Goal: Transaction & Acquisition: Download file/media

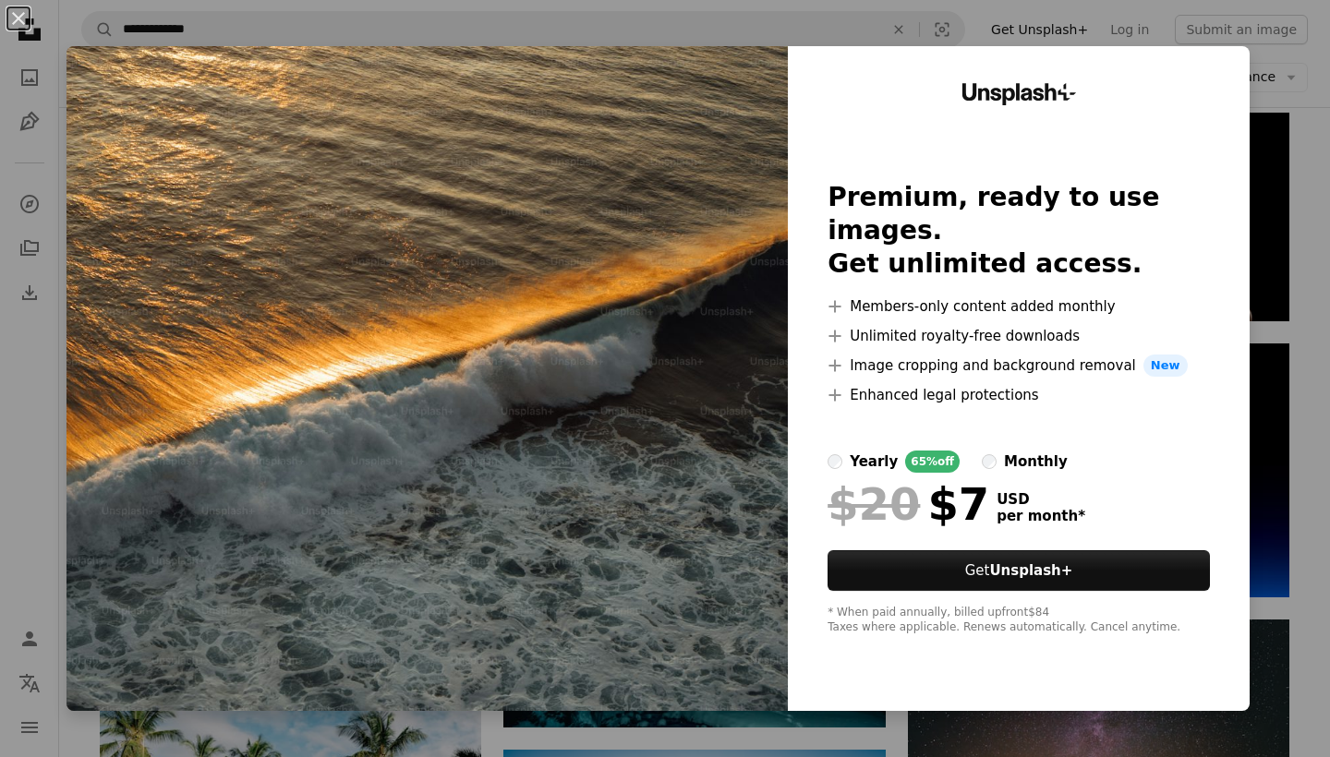
scroll to position [3349, 0]
click at [1280, 136] on div "An X shape Unsplash+ Premium, ready to use images. Get unlimited access. A plus…" at bounding box center [665, 378] width 1330 height 757
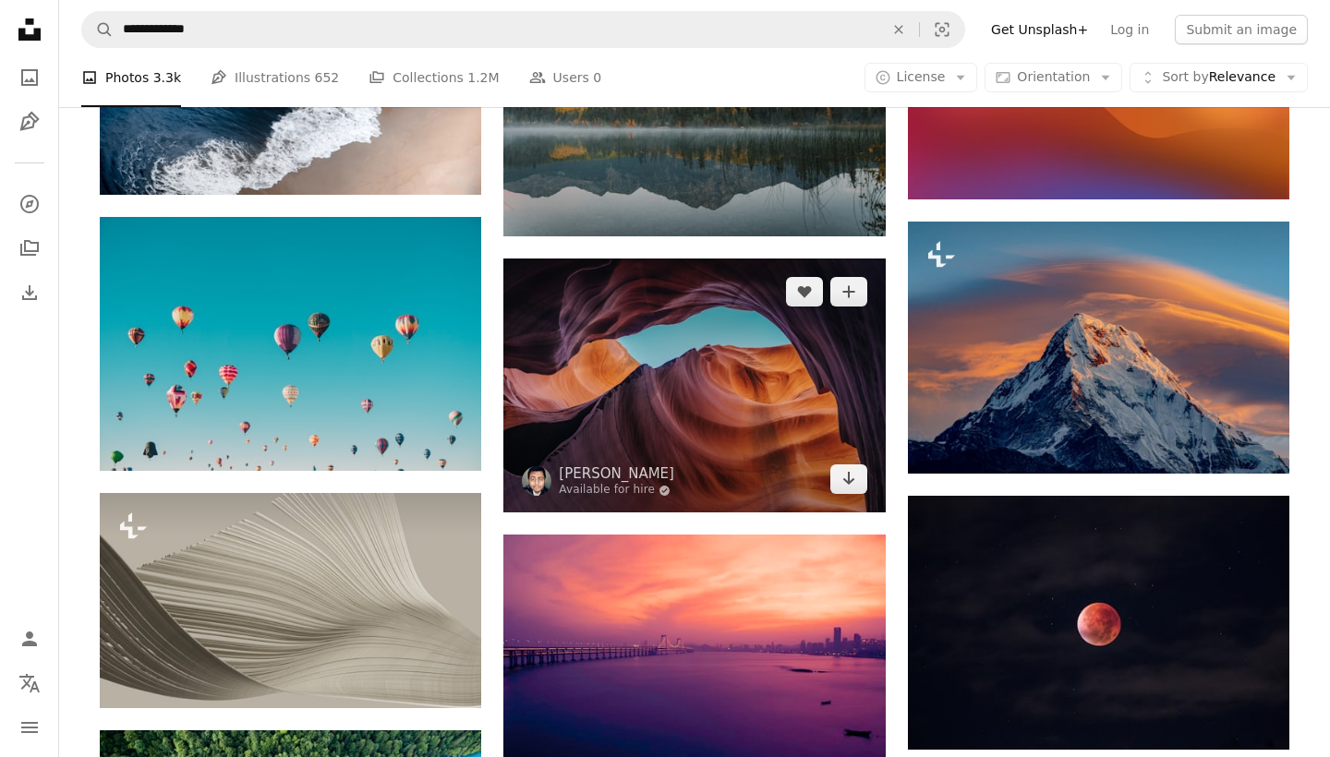
scroll to position [1041, 0]
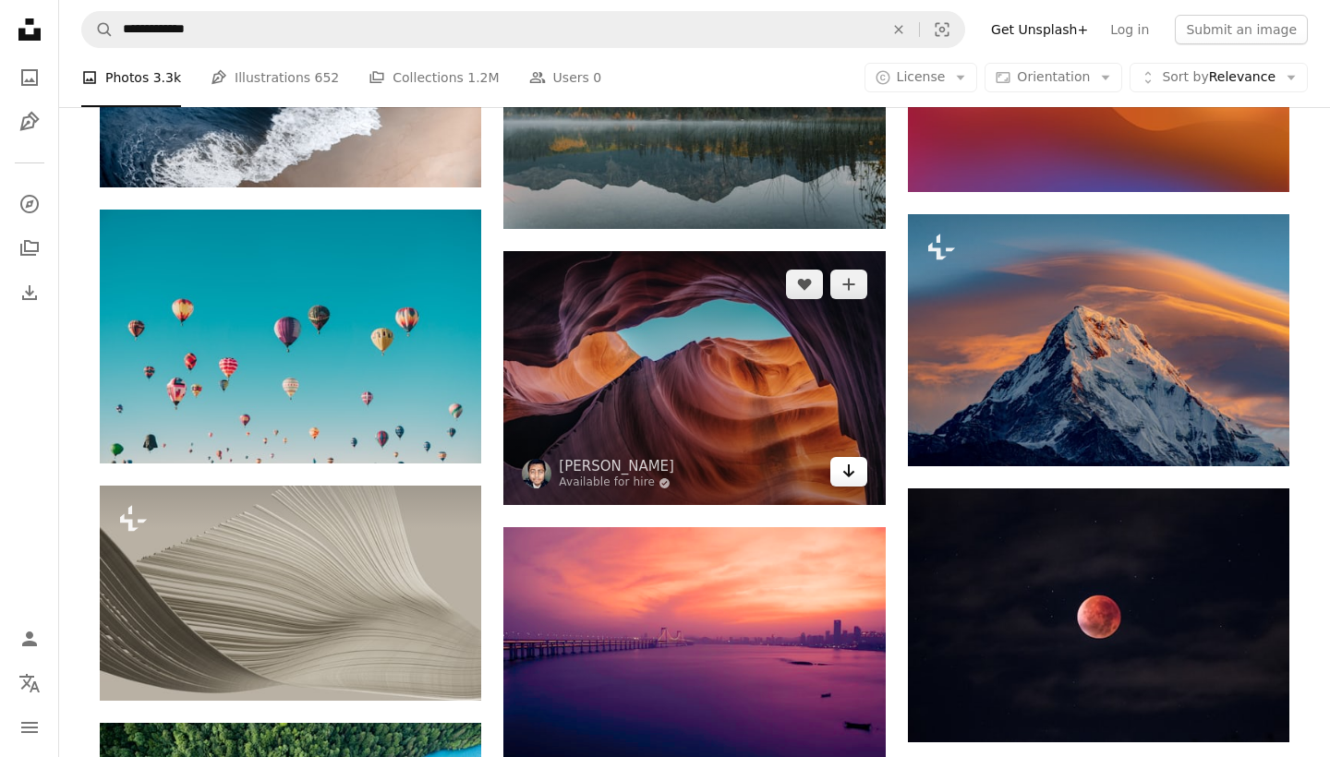
click at [846, 483] on link "Arrow pointing down" at bounding box center [848, 472] width 37 height 30
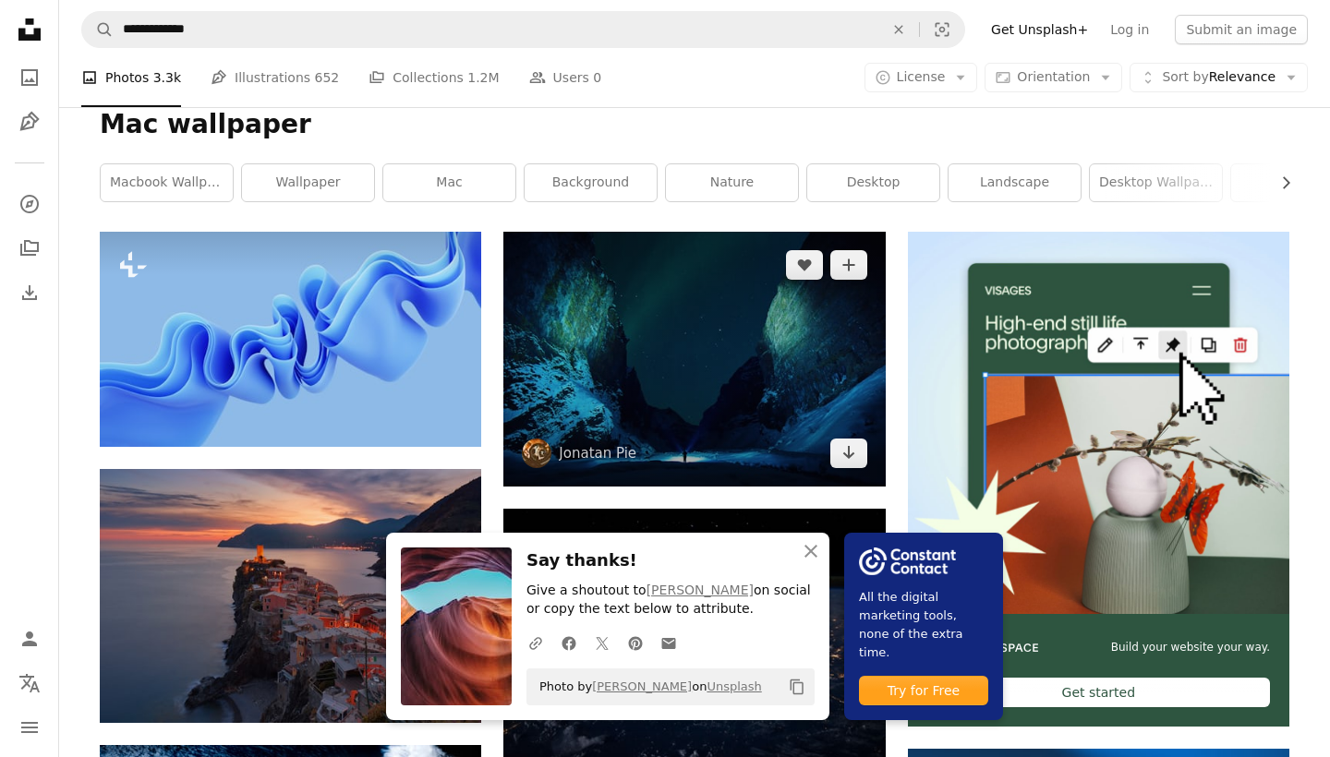
scroll to position [236, 0]
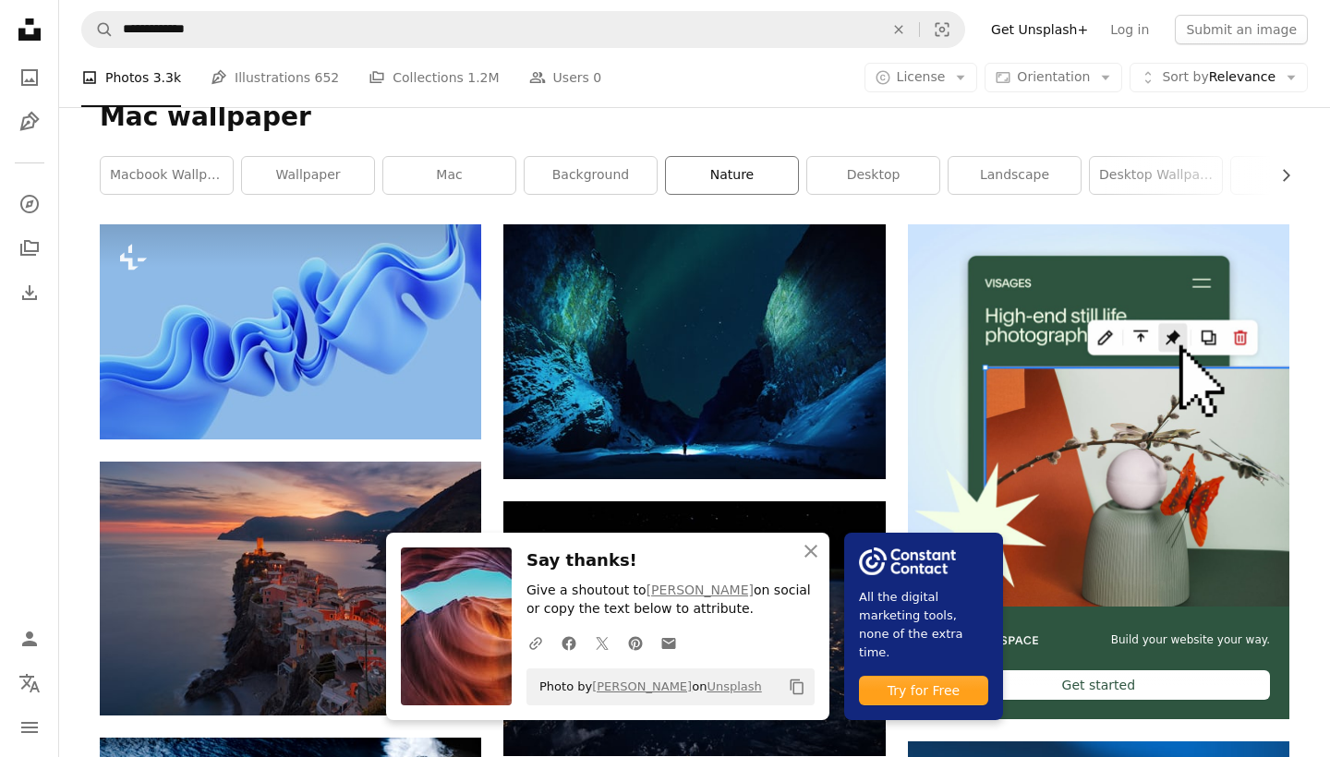
click at [715, 171] on link "nature" at bounding box center [732, 175] width 132 height 37
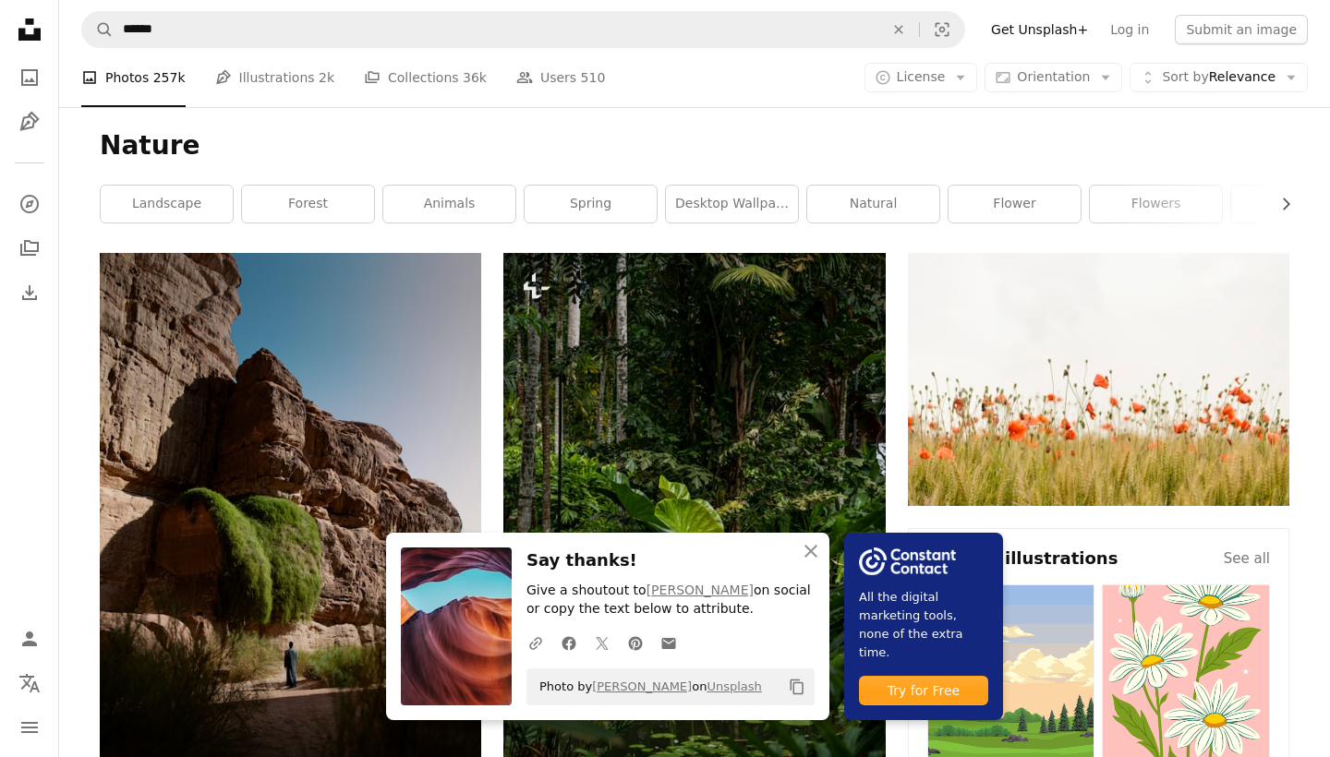
click at [778, 155] on h1 "Nature" at bounding box center [694, 145] width 1189 height 33
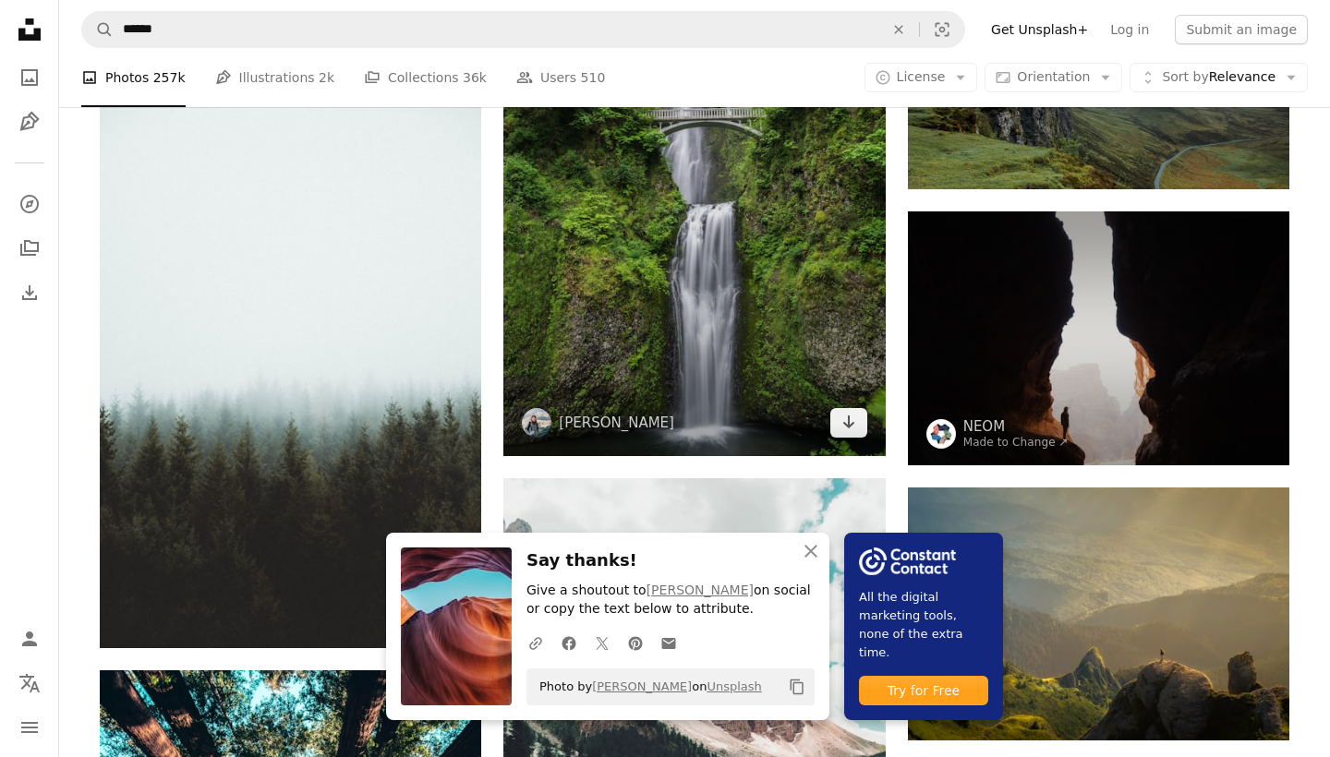
scroll to position [1708, 0]
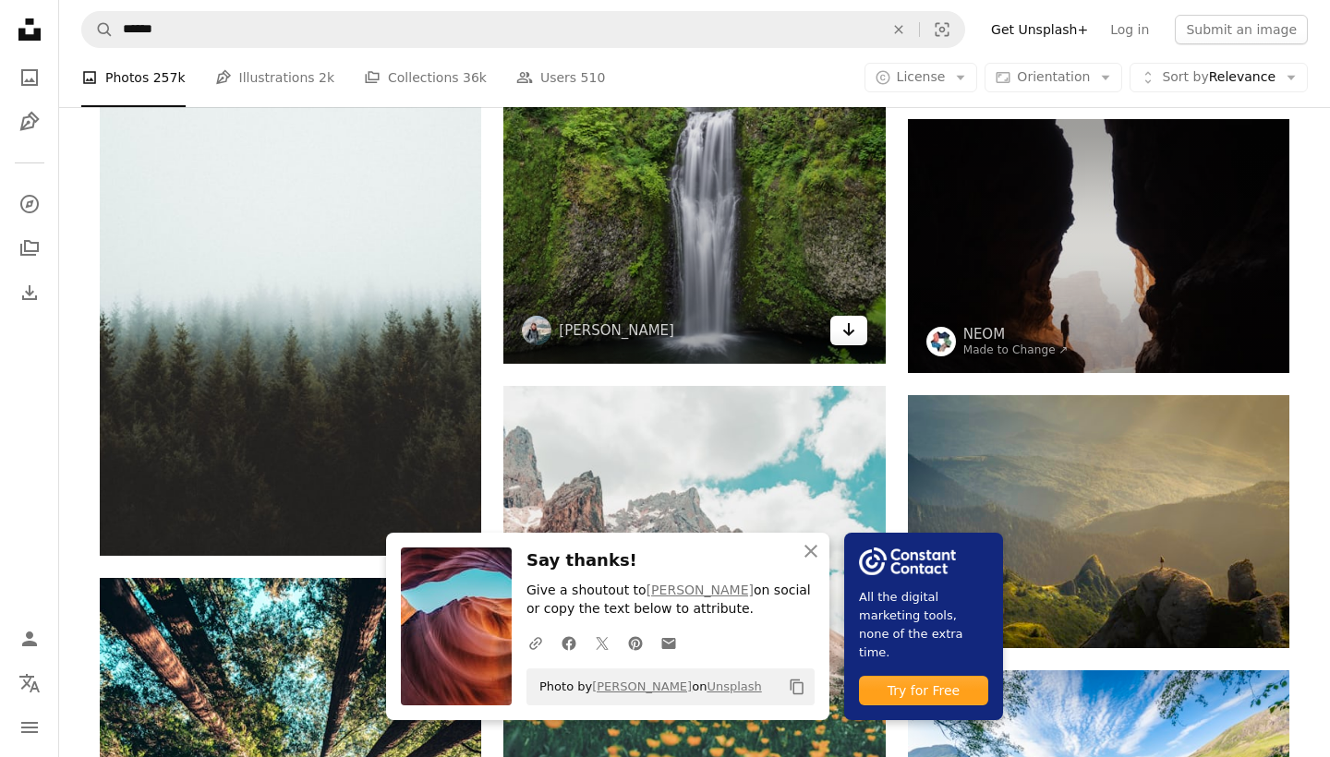
click at [852, 338] on icon "Arrow pointing down" at bounding box center [848, 330] width 15 height 22
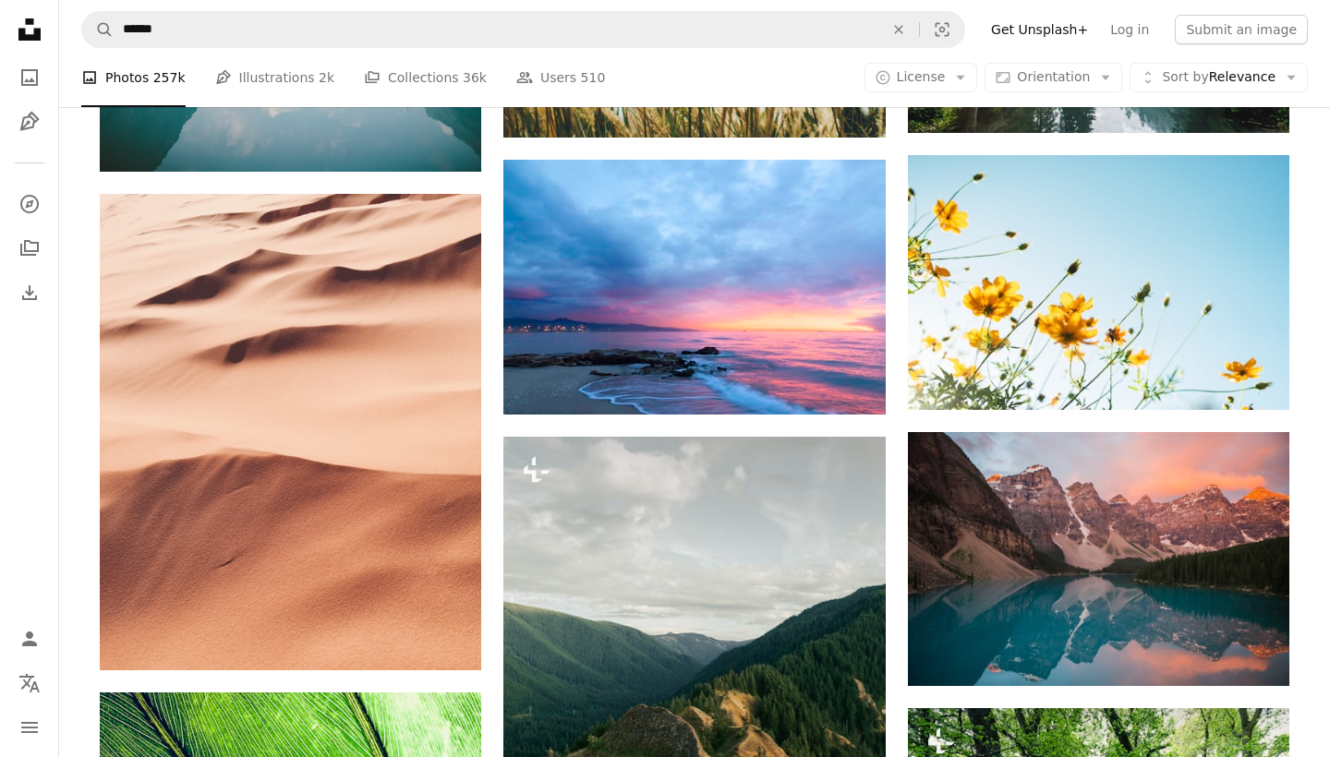
scroll to position [10299, 0]
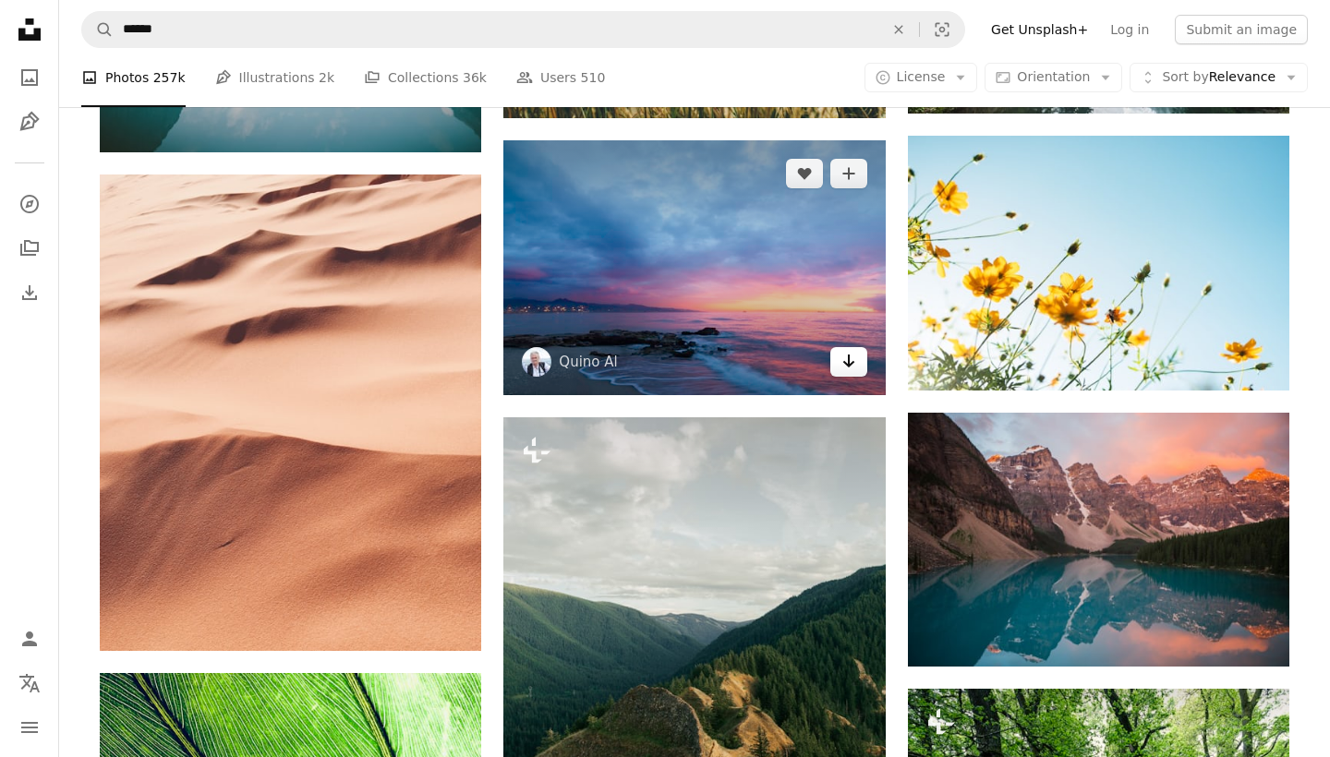
click at [843, 369] on icon "Arrow pointing down" at bounding box center [848, 361] width 15 height 22
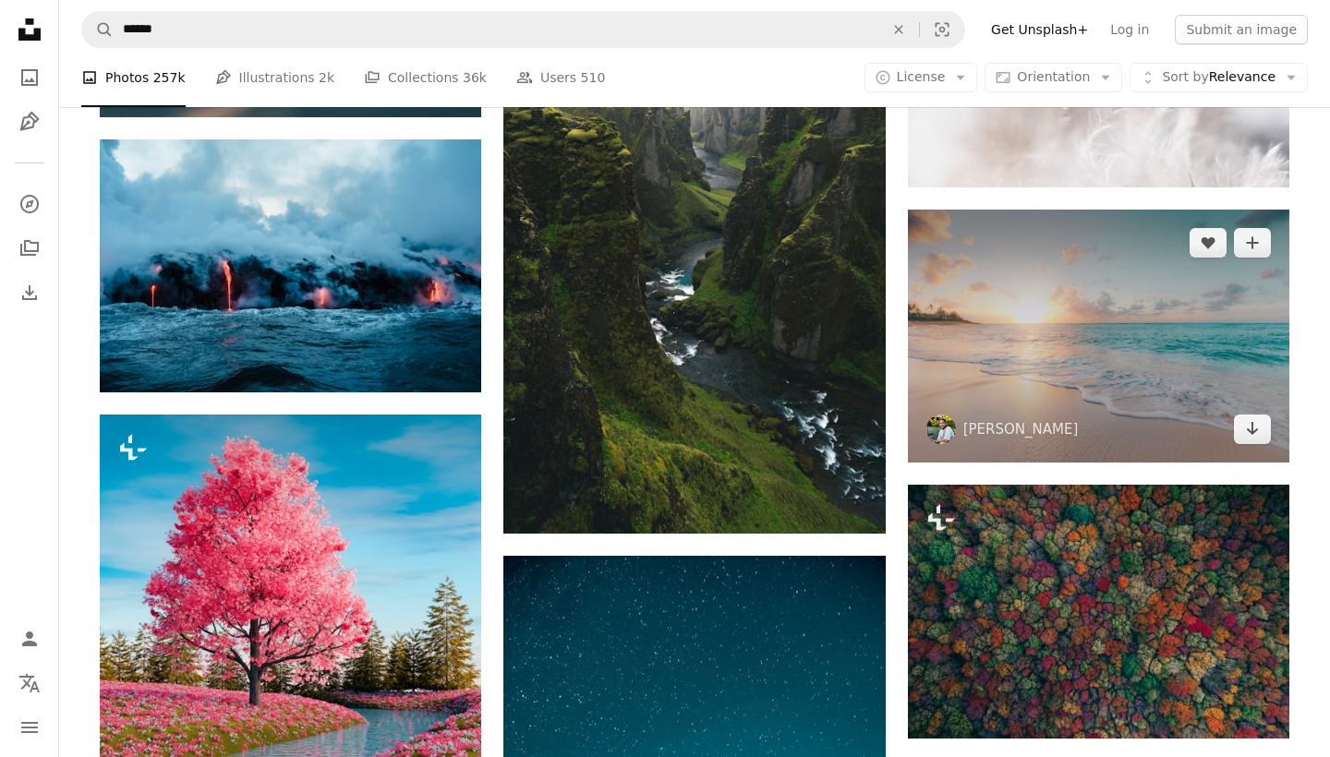
scroll to position [21379, 0]
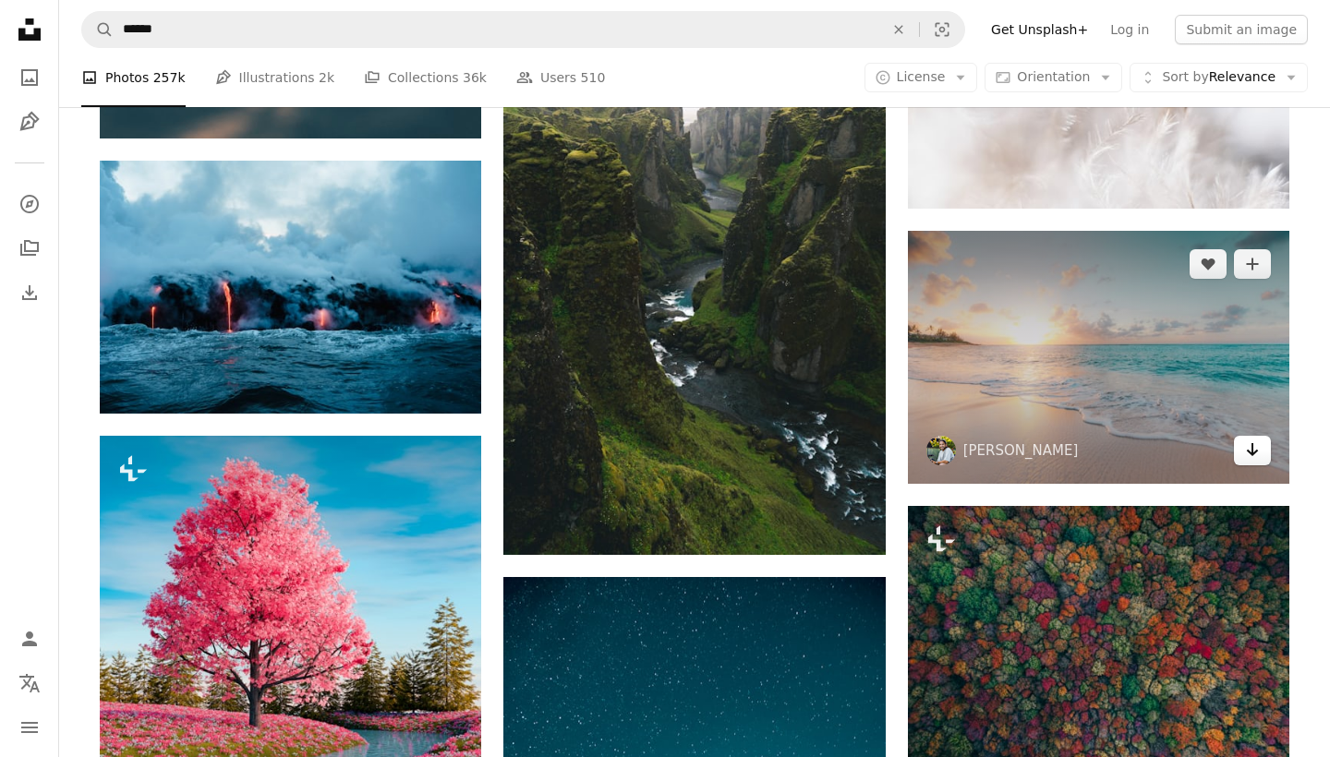
click at [1259, 446] on icon "Arrow pointing down" at bounding box center [1252, 450] width 15 height 22
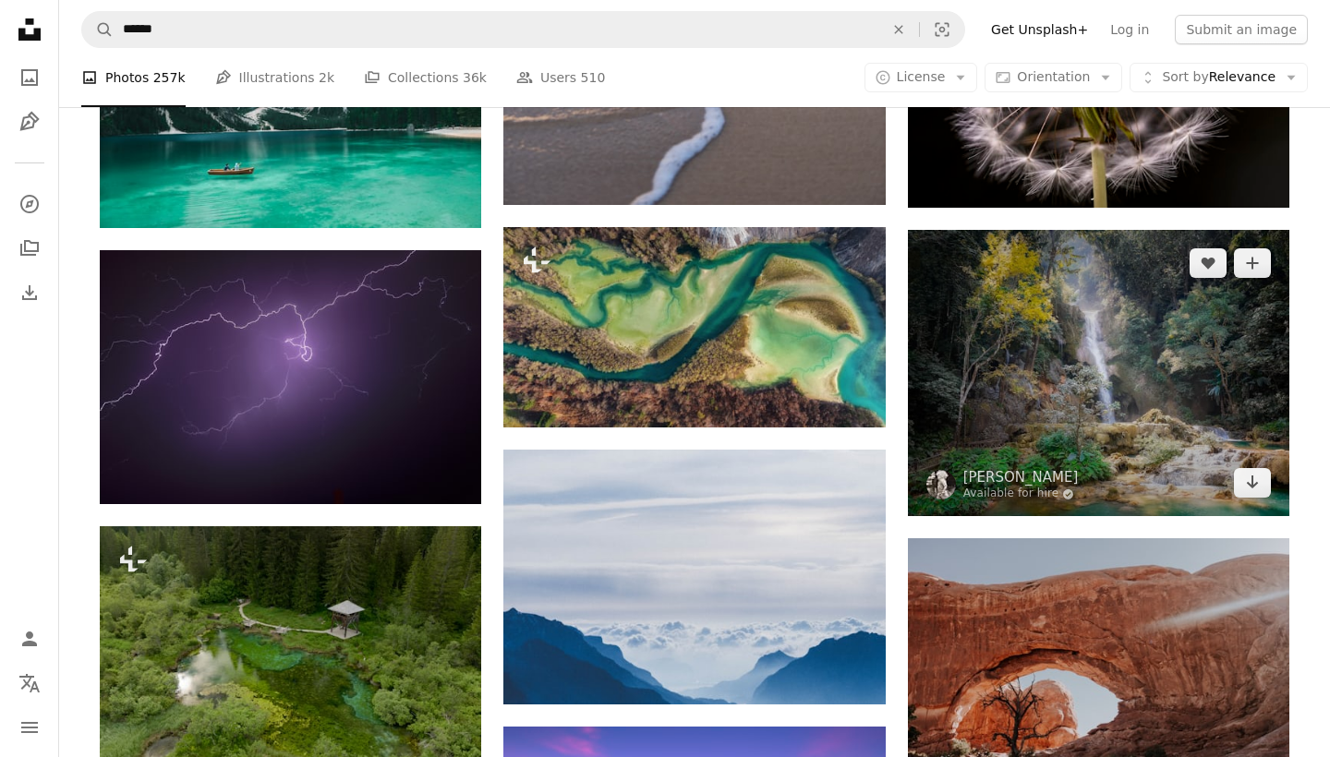
scroll to position [25995, 0]
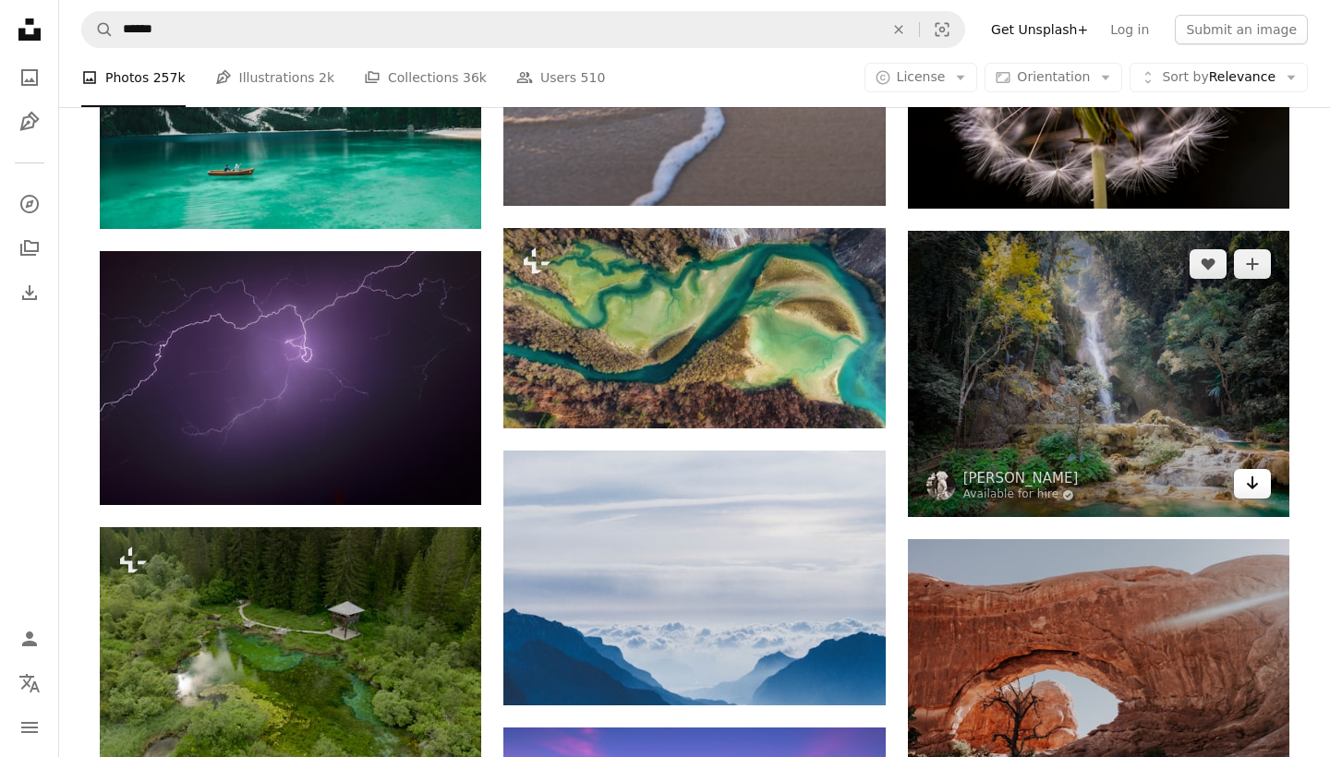
click at [1247, 475] on icon "Arrow pointing down" at bounding box center [1252, 483] width 15 height 22
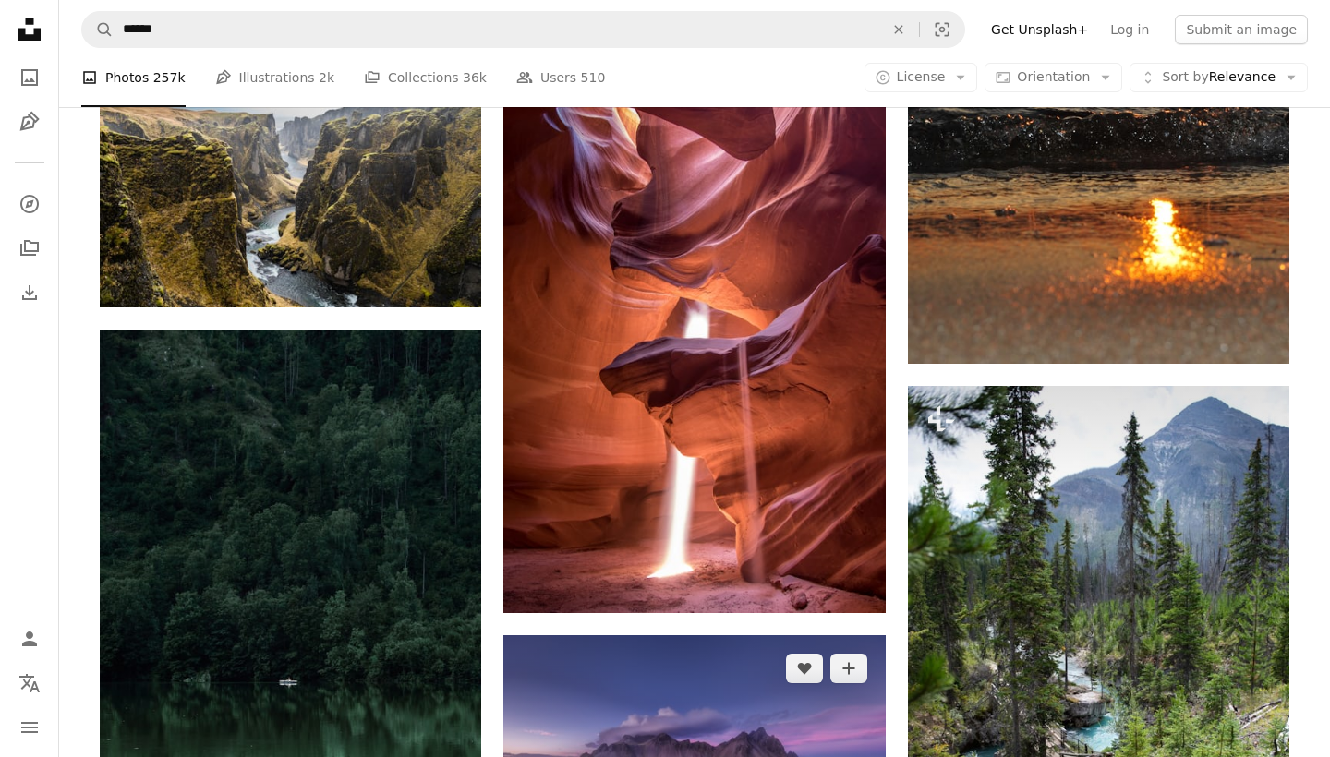
scroll to position [37166, 0]
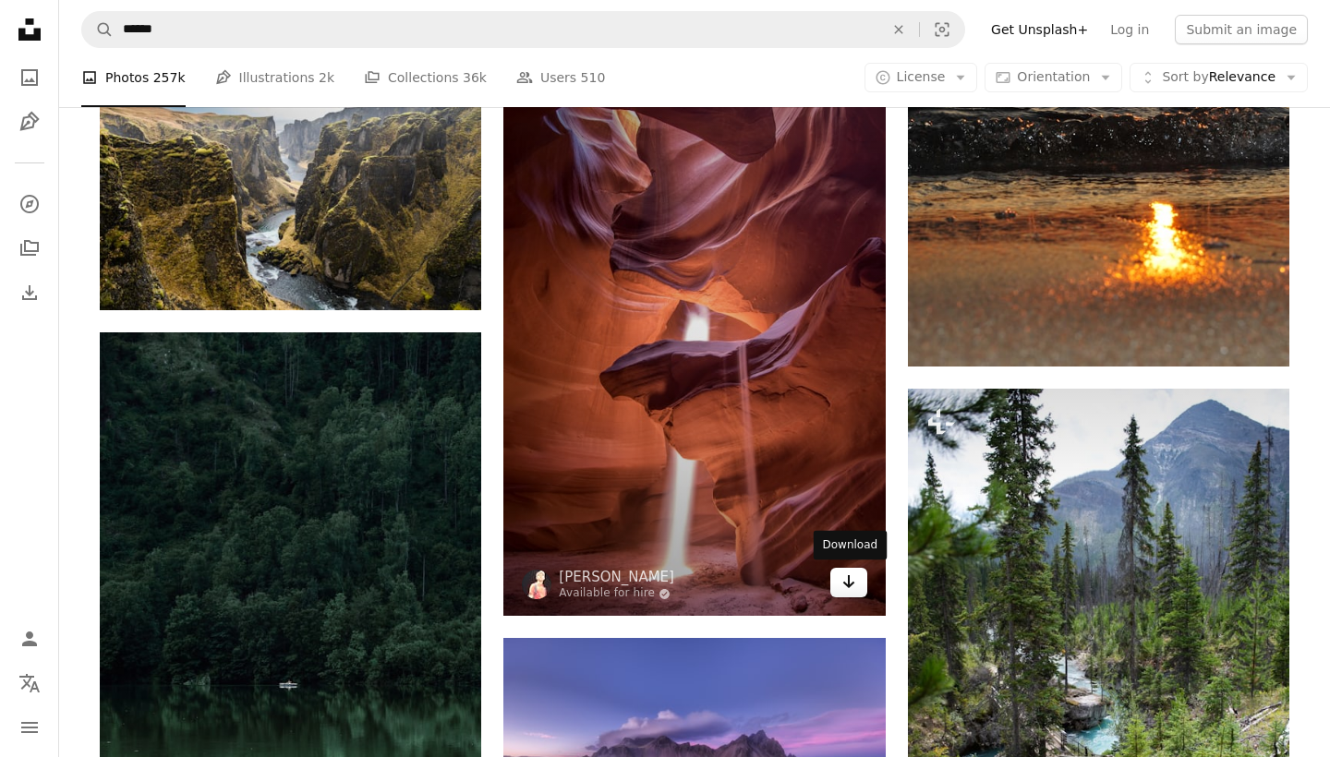
click at [850, 580] on icon "Arrow pointing down" at bounding box center [848, 582] width 15 height 22
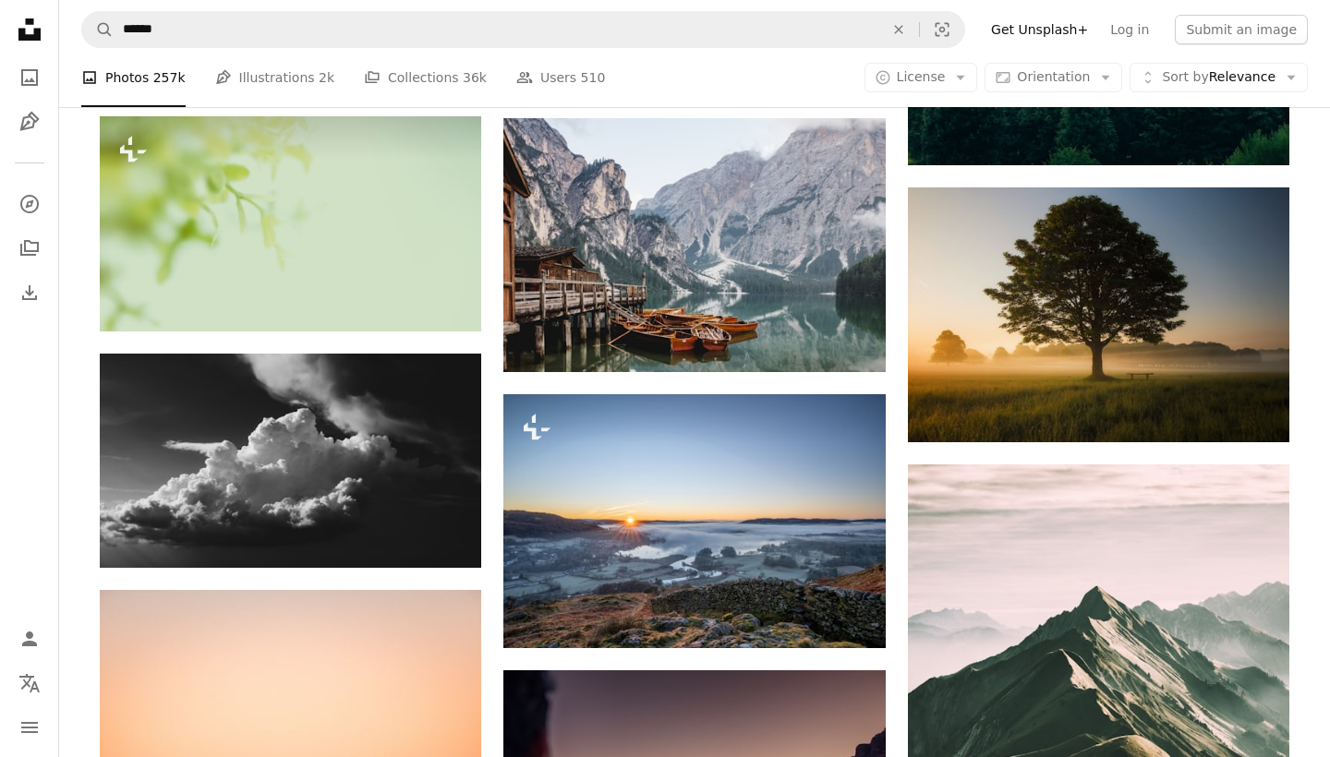
scroll to position [34625, 0]
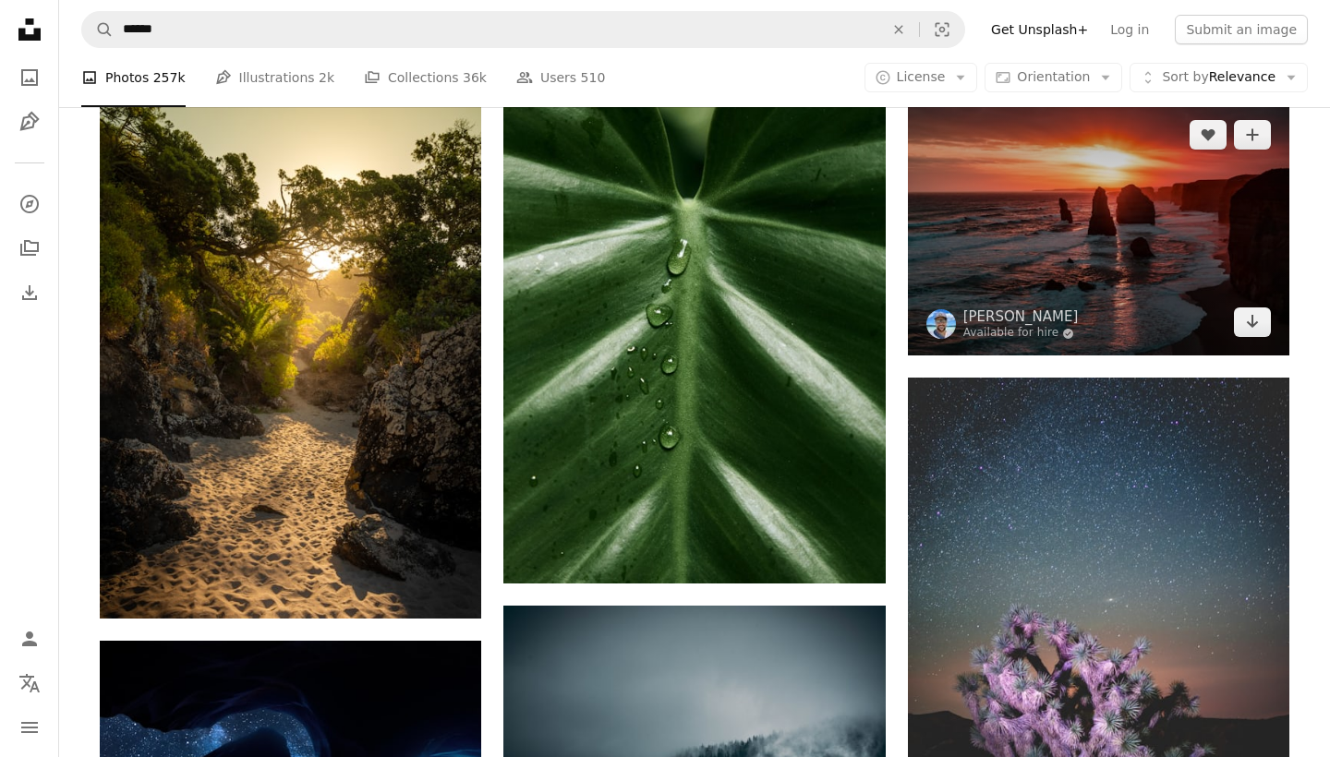
scroll to position [38568, 0]
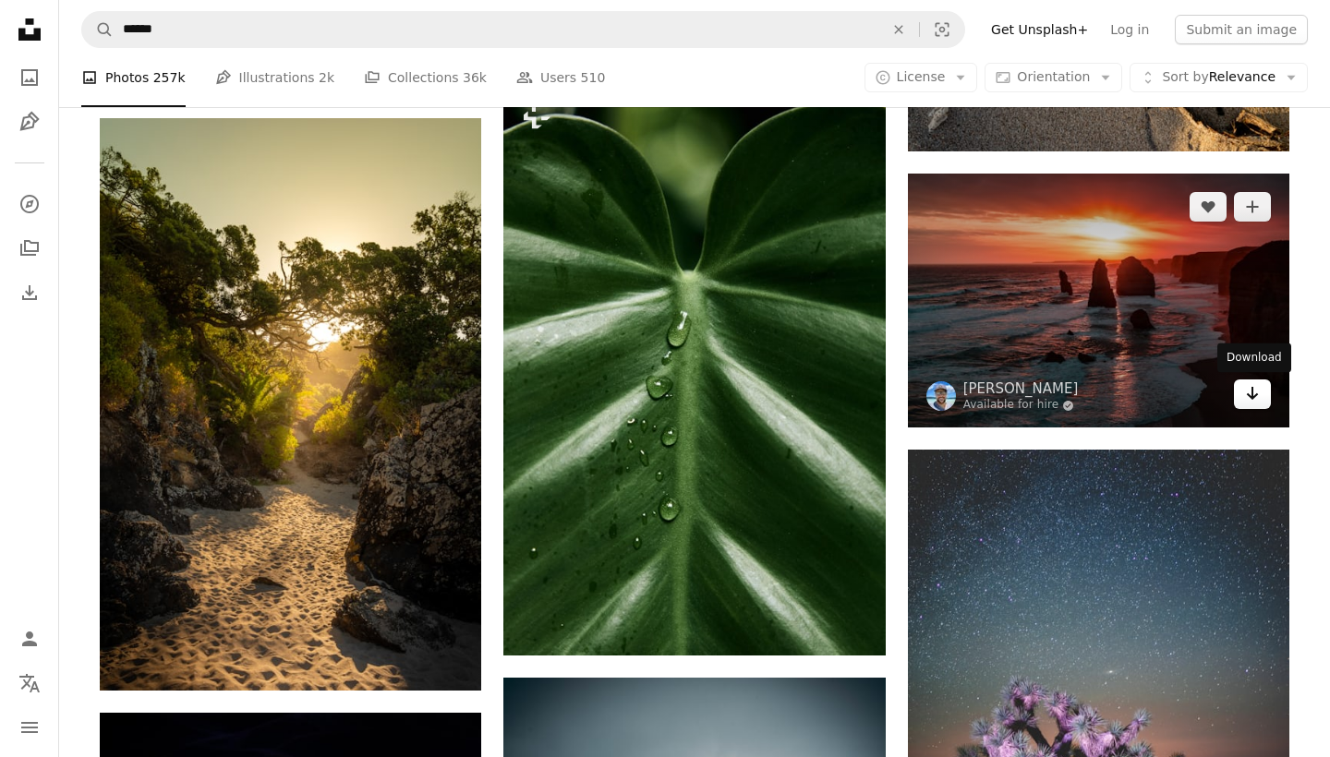
click at [1255, 405] on link "Arrow pointing down" at bounding box center [1252, 395] width 37 height 30
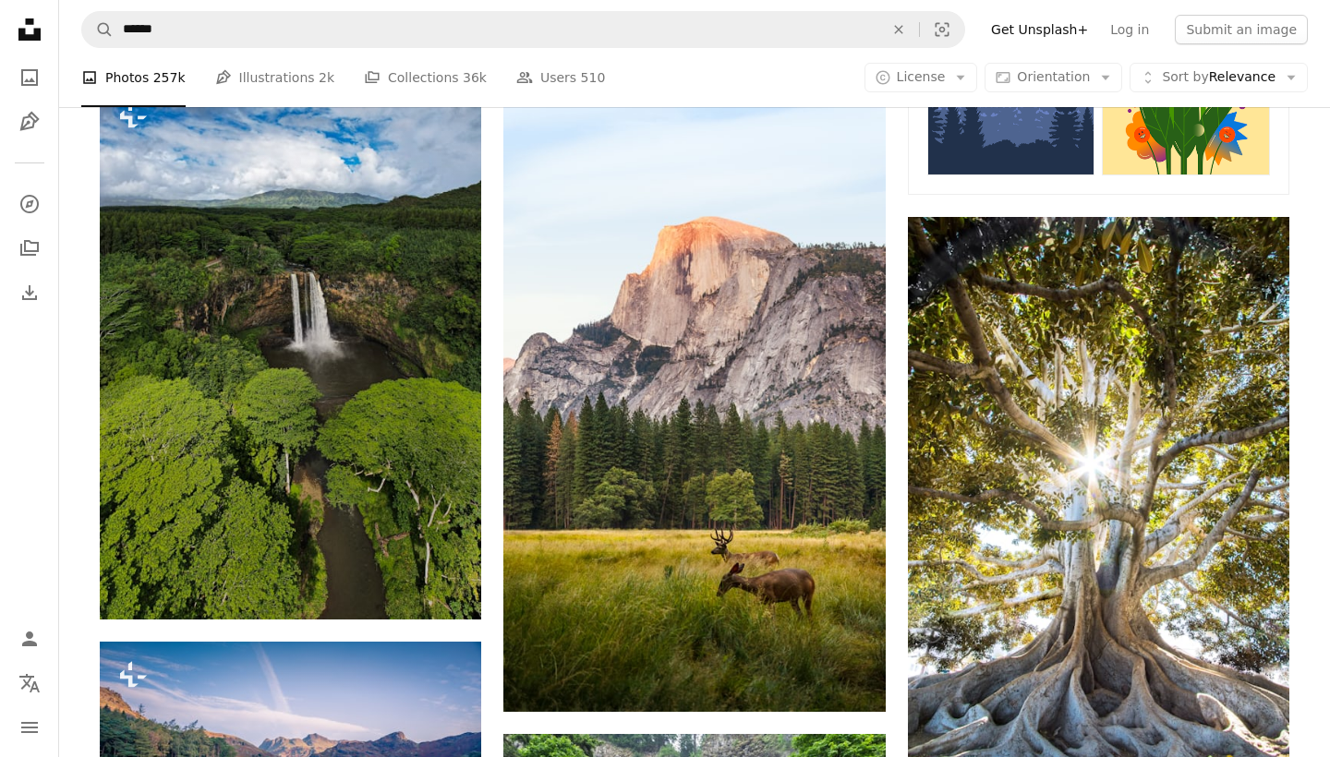
scroll to position [0, 0]
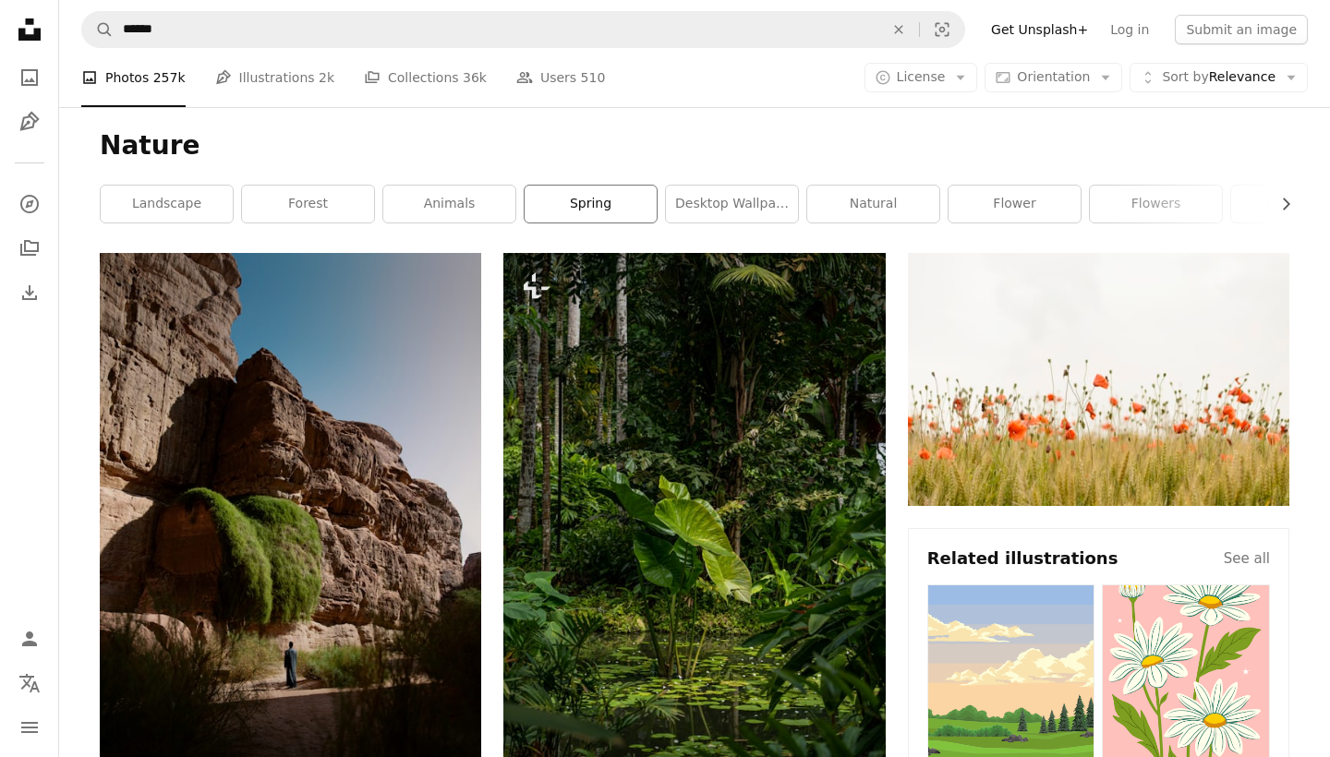
click at [579, 208] on link "spring" at bounding box center [590, 204] width 132 height 37
click at [582, 208] on link "spring" at bounding box center [590, 204] width 132 height 37
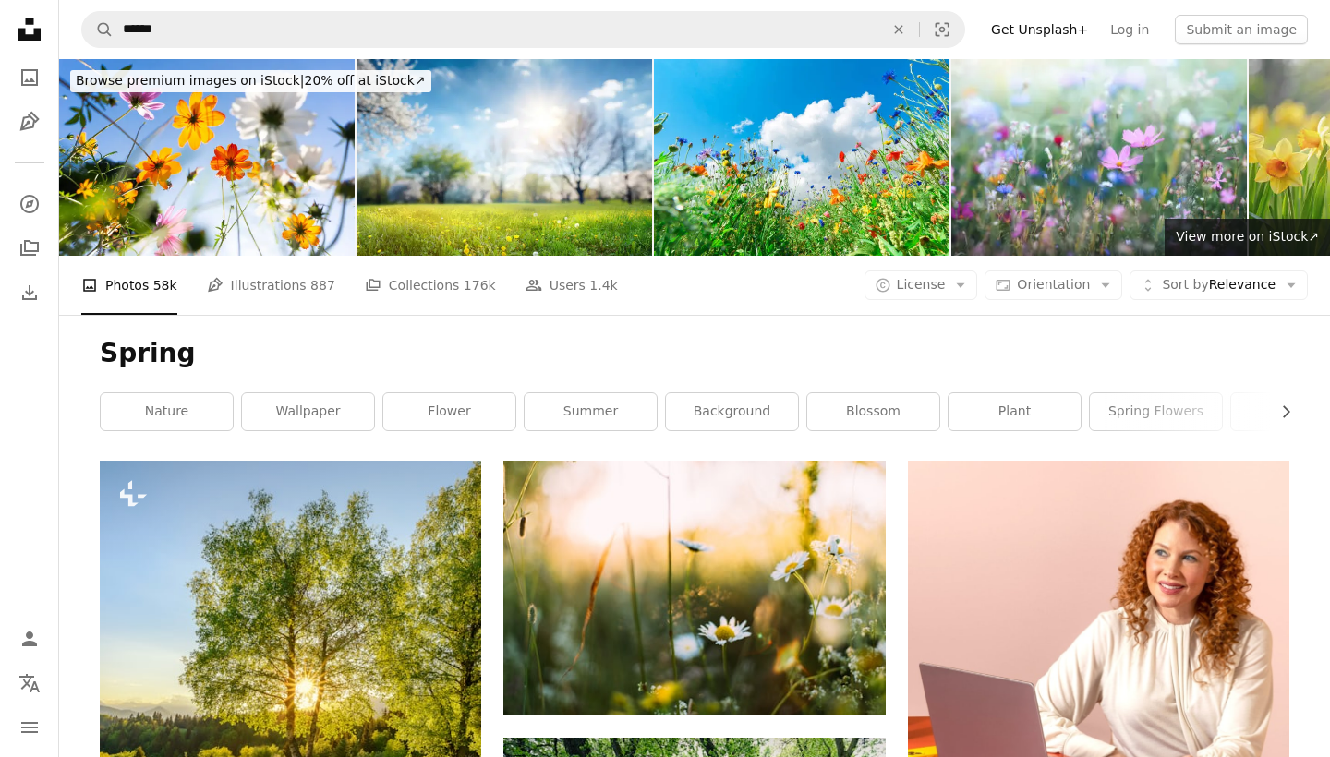
click at [932, 368] on h1 "Spring" at bounding box center [694, 353] width 1189 height 33
click at [1283, 413] on icon "Chevron right" at bounding box center [1285, 412] width 18 height 18
click at [113, 410] on button "Chevron left" at bounding box center [110, 411] width 20 height 37
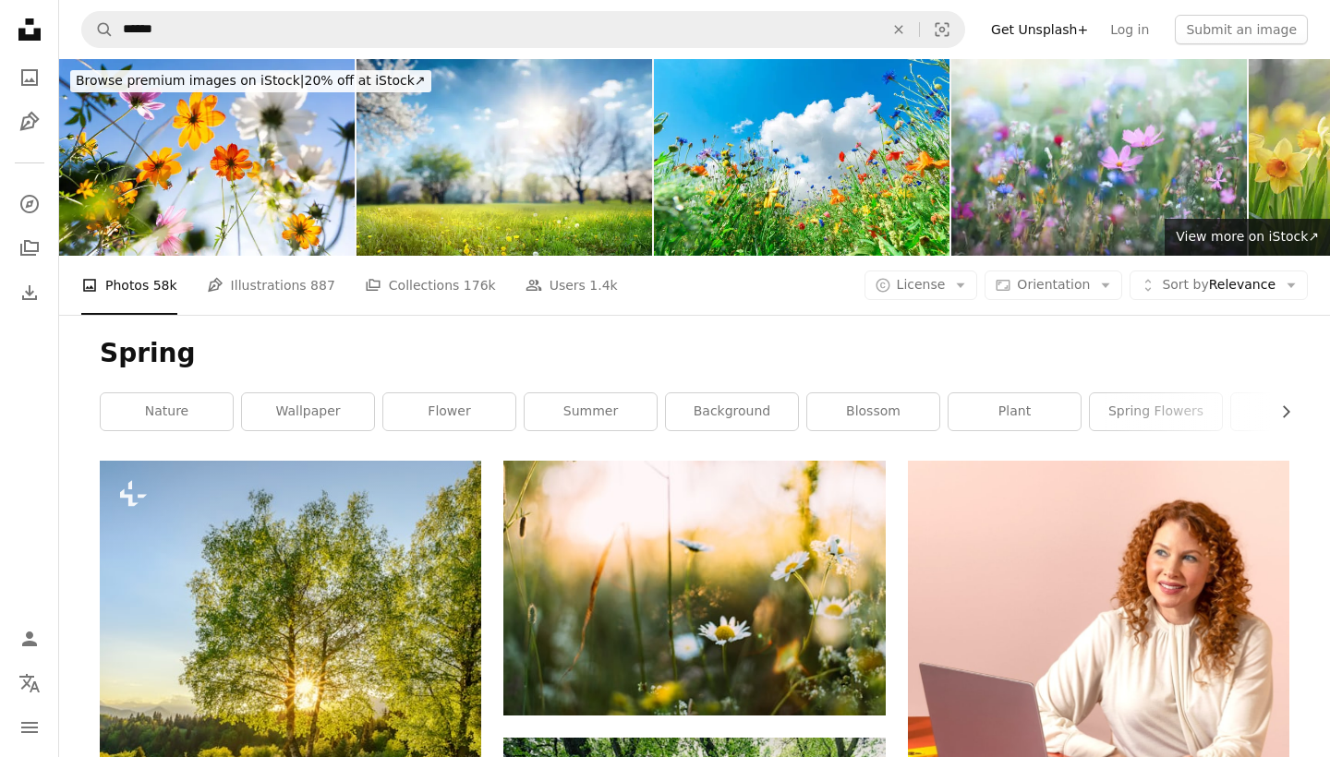
click at [1307, 411] on div "Spring Chevron right nature wallpaper flower summer background blossom plant sp…" at bounding box center [695, 388] width 1234 height 146
click at [1291, 410] on icon "Chevron right" at bounding box center [1285, 412] width 18 height 18
click at [980, 420] on link "winter" at bounding box center [1020, 411] width 132 height 37
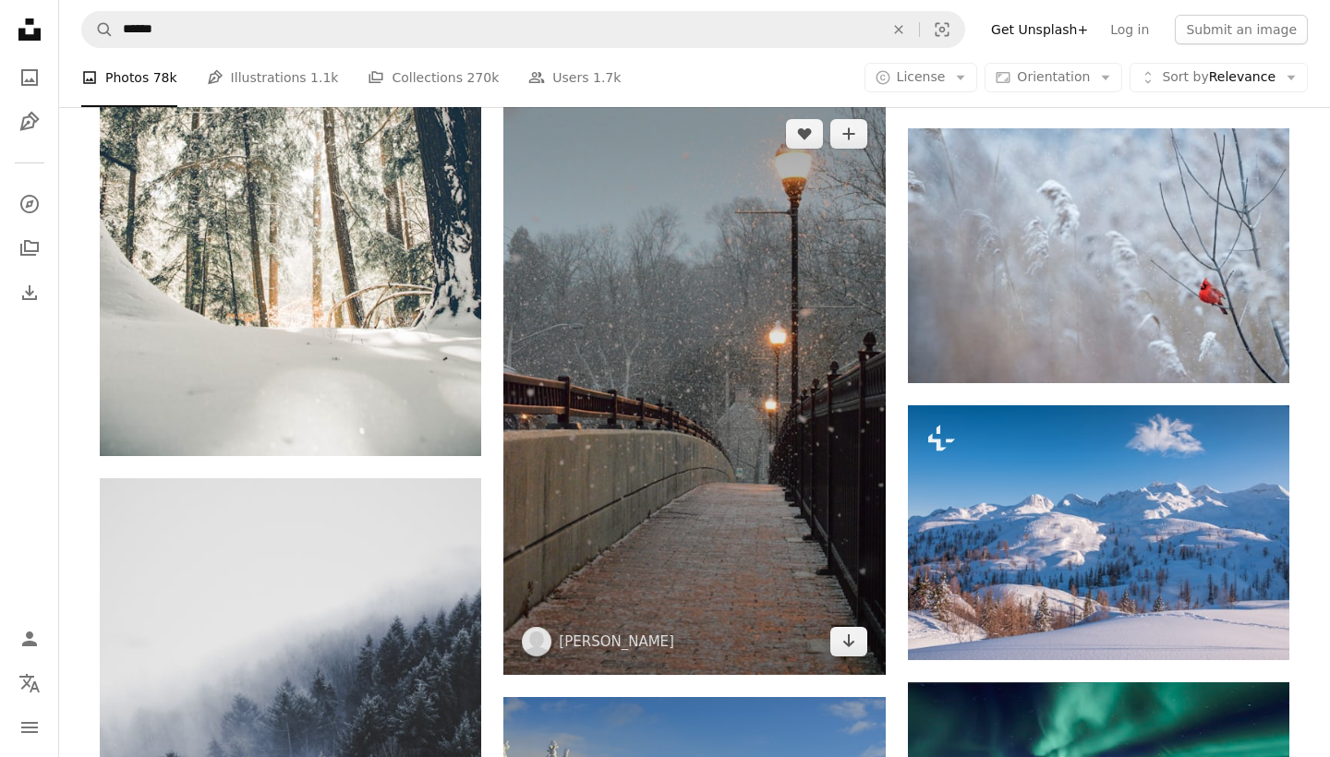
scroll to position [2008, 0]
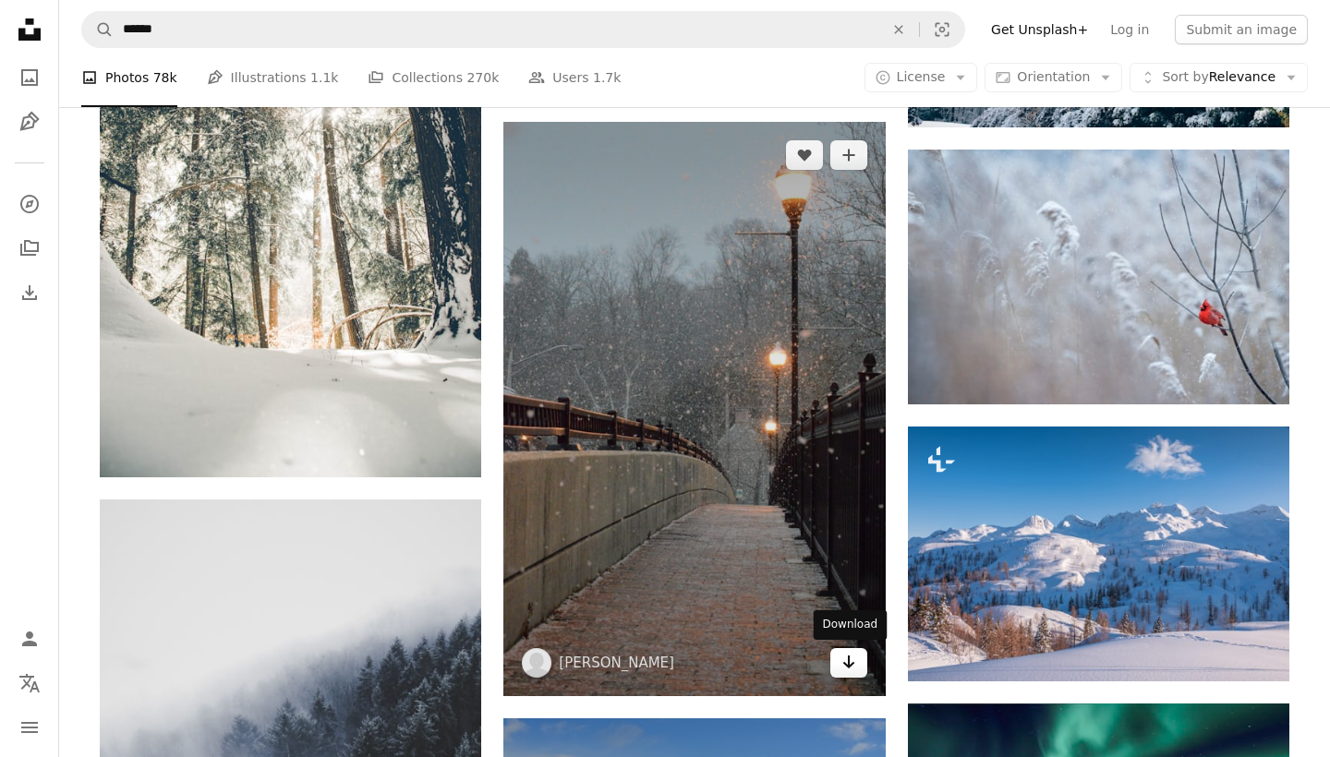
click at [850, 670] on icon "Arrow pointing down" at bounding box center [848, 662] width 15 height 22
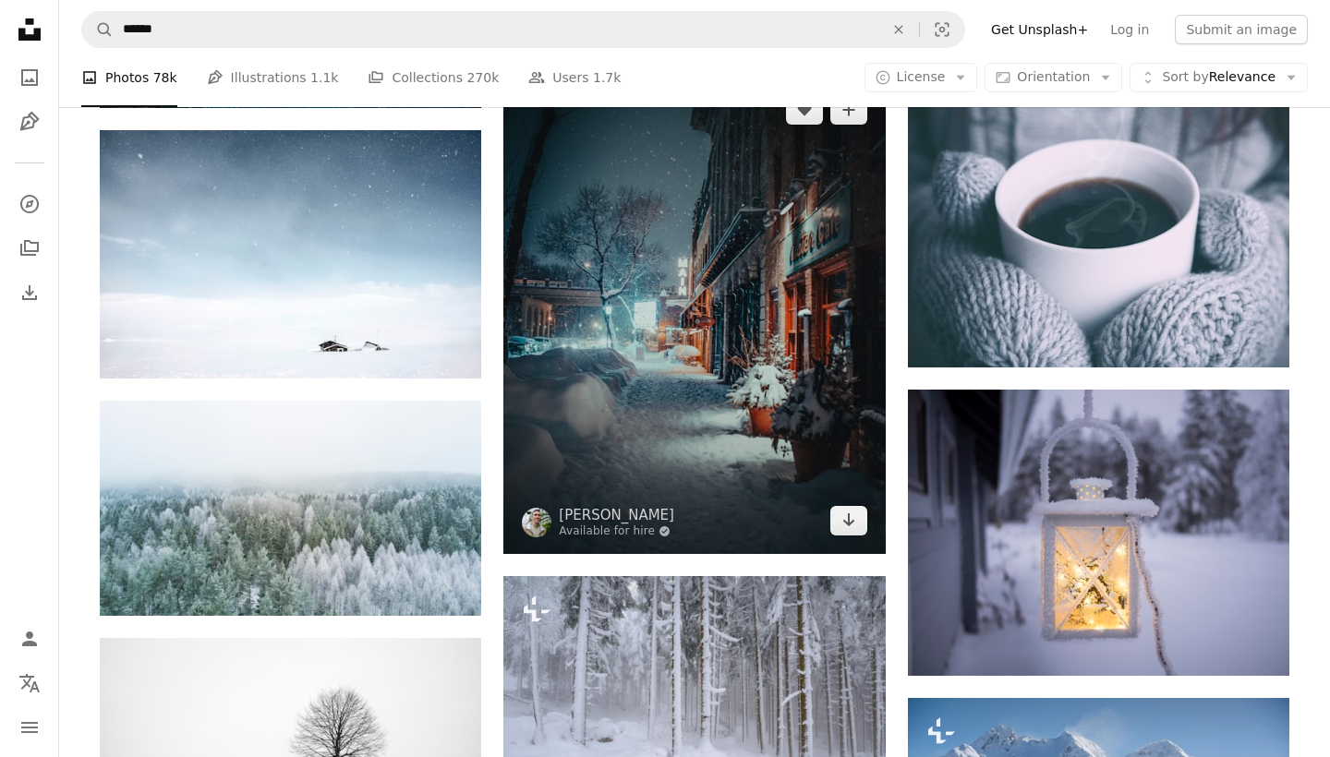
scroll to position [3176, 0]
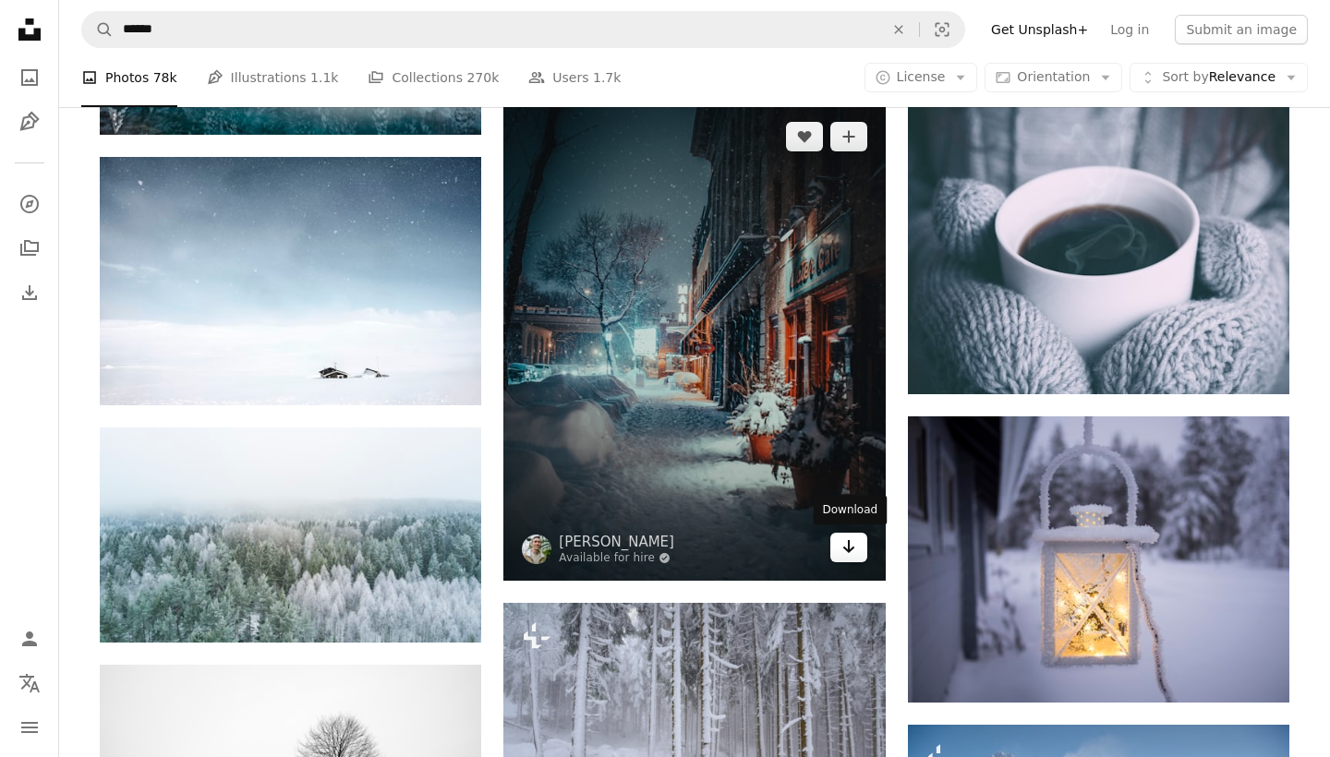
click at [855, 558] on link "Arrow pointing down" at bounding box center [848, 548] width 37 height 30
